Goal: Transaction & Acquisition: Purchase product/service

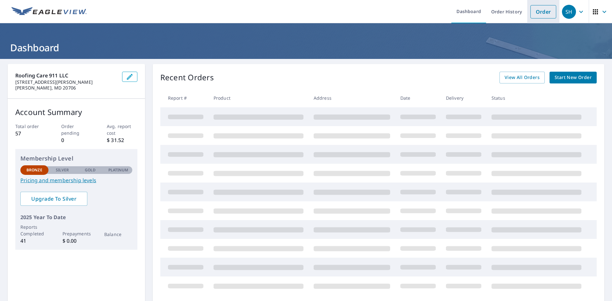
click at [534, 14] on link "Order" at bounding box center [543, 11] width 26 height 13
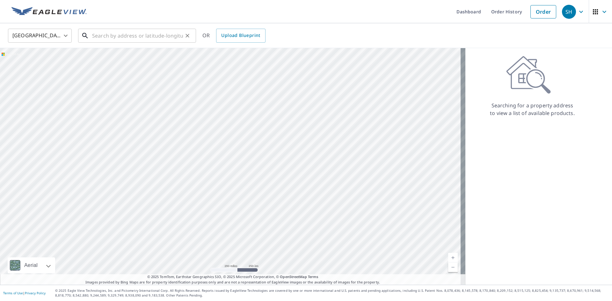
click at [172, 38] on input "text" at bounding box center [137, 36] width 91 height 18
paste input "3227 15th Pl SE, Washington, DC 20020"
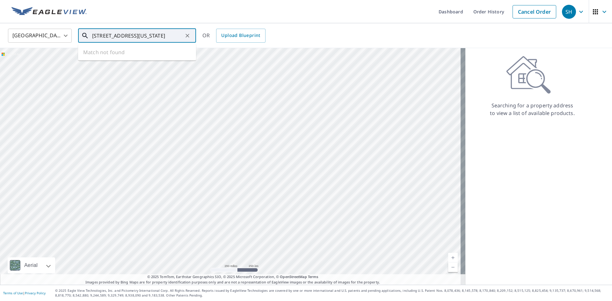
scroll to position [0, 4]
click at [155, 51] on span "3227 15th Pl SE" at bounding box center [141, 54] width 100 height 8
type input "3227 15th Pl SE Washington, DC 20020"
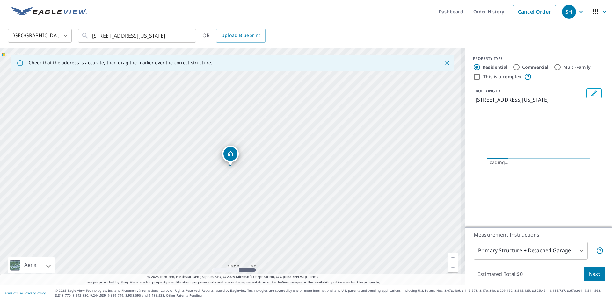
scroll to position [0, 0]
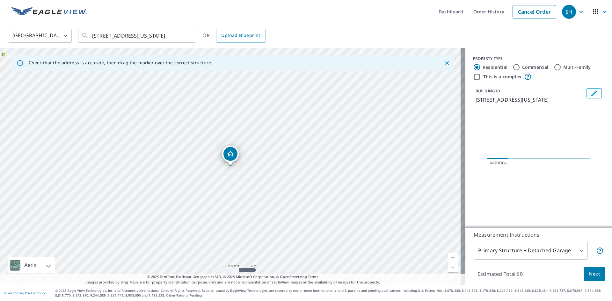
click at [579, 247] on body "SH SH Dashboard Order History Cancel Order SH United States US ​ 3227 15th Pl S…" at bounding box center [306, 150] width 612 height 301
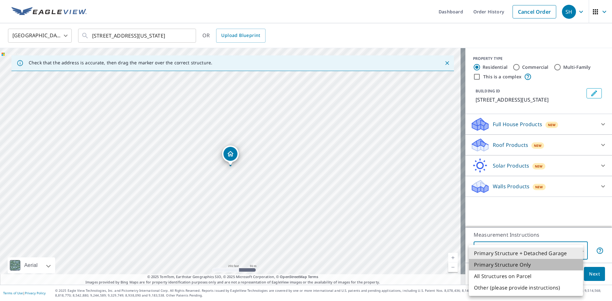
click at [518, 266] on li "Primary Structure Only" at bounding box center [526, 264] width 114 height 11
type input "2"
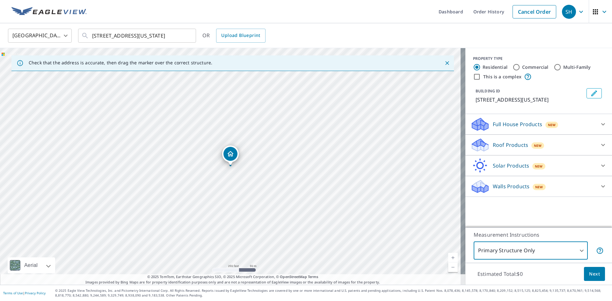
click at [477, 148] on icon at bounding box center [478, 148] width 3 height 6
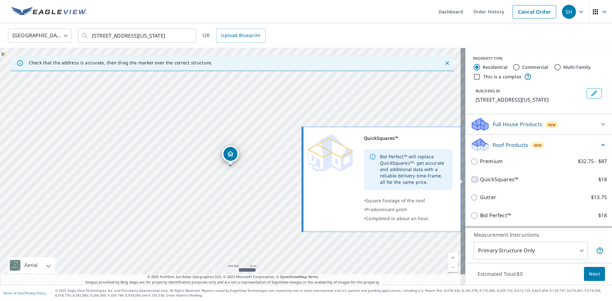
click at [470, 177] on input "QuickSquares™ $18" at bounding box center [475, 180] width 10 height 8
checkbox input "true"
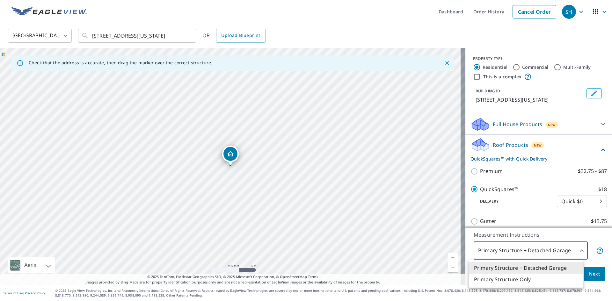
click at [560, 253] on body "SH SH Dashboard Order History Cancel Order SH United States US ​ 3227 15th Pl S…" at bounding box center [306, 150] width 612 height 301
click at [520, 279] on li "Primary Structure Only" at bounding box center [526, 279] width 114 height 11
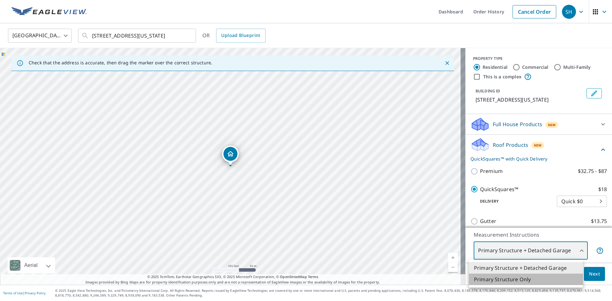
type input "2"
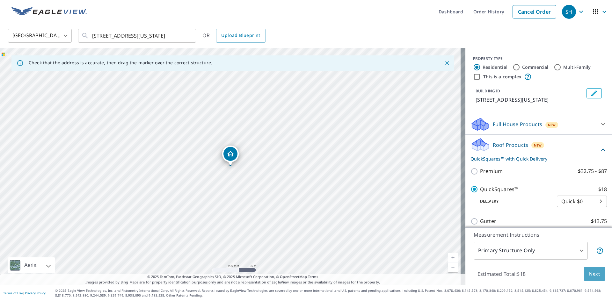
click at [590, 274] on span "Next" at bounding box center [594, 274] width 11 height 8
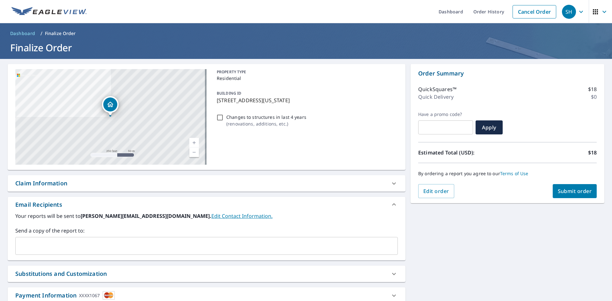
click at [558, 188] on span "Submit order" at bounding box center [575, 191] width 34 height 7
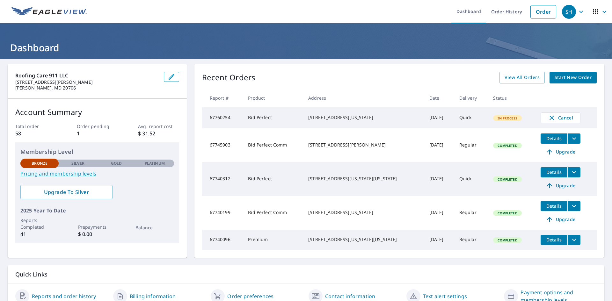
click at [1, 213] on div "Roofing Care 911 LLC 5520 Lanham Station Rd LANHAM, MD 20706 Account Summary To…" at bounding box center [306, 186] width 612 height 255
